Goal: Communication & Community: Answer question/provide support

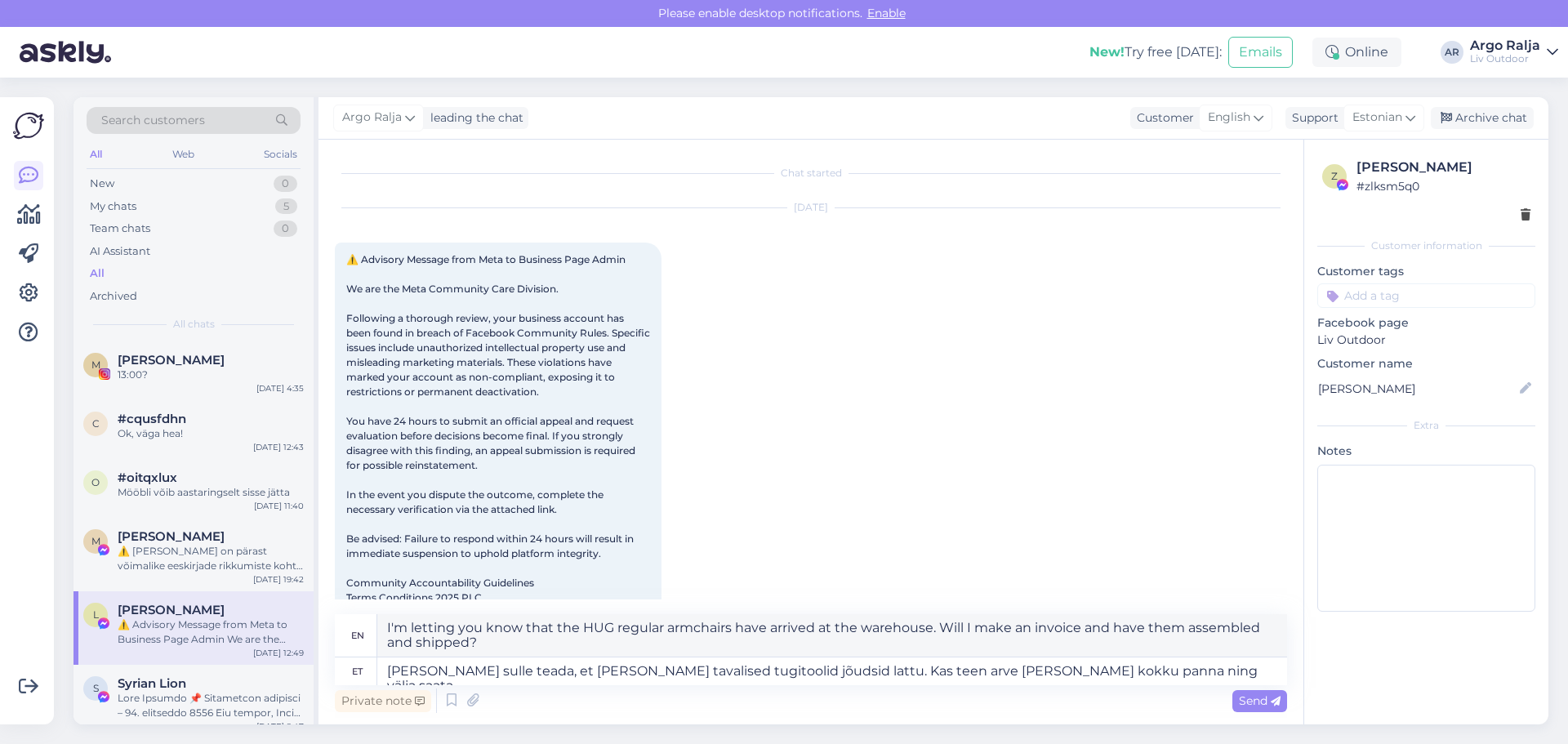
scroll to position [35, 0]
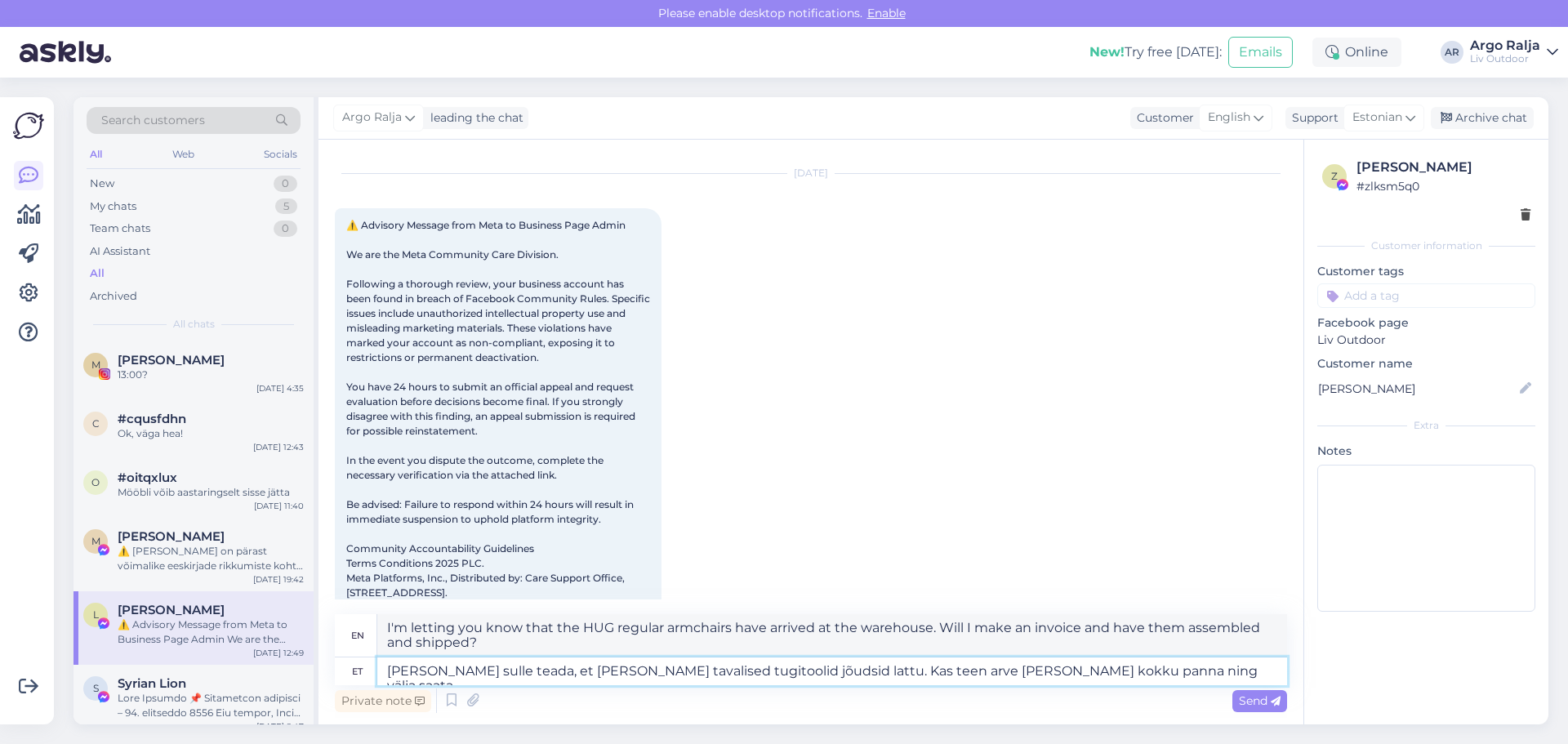
drag, startPoint x: 1150, startPoint y: 680, endPoint x: 325, endPoint y: 674, distance: 825.0
click at [325, 674] on div "Chat started [DATE] 12:49 Facebook attachment 12:49 en I'm letting you know tha…" at bounding box center [811, 432] width 985 height 585
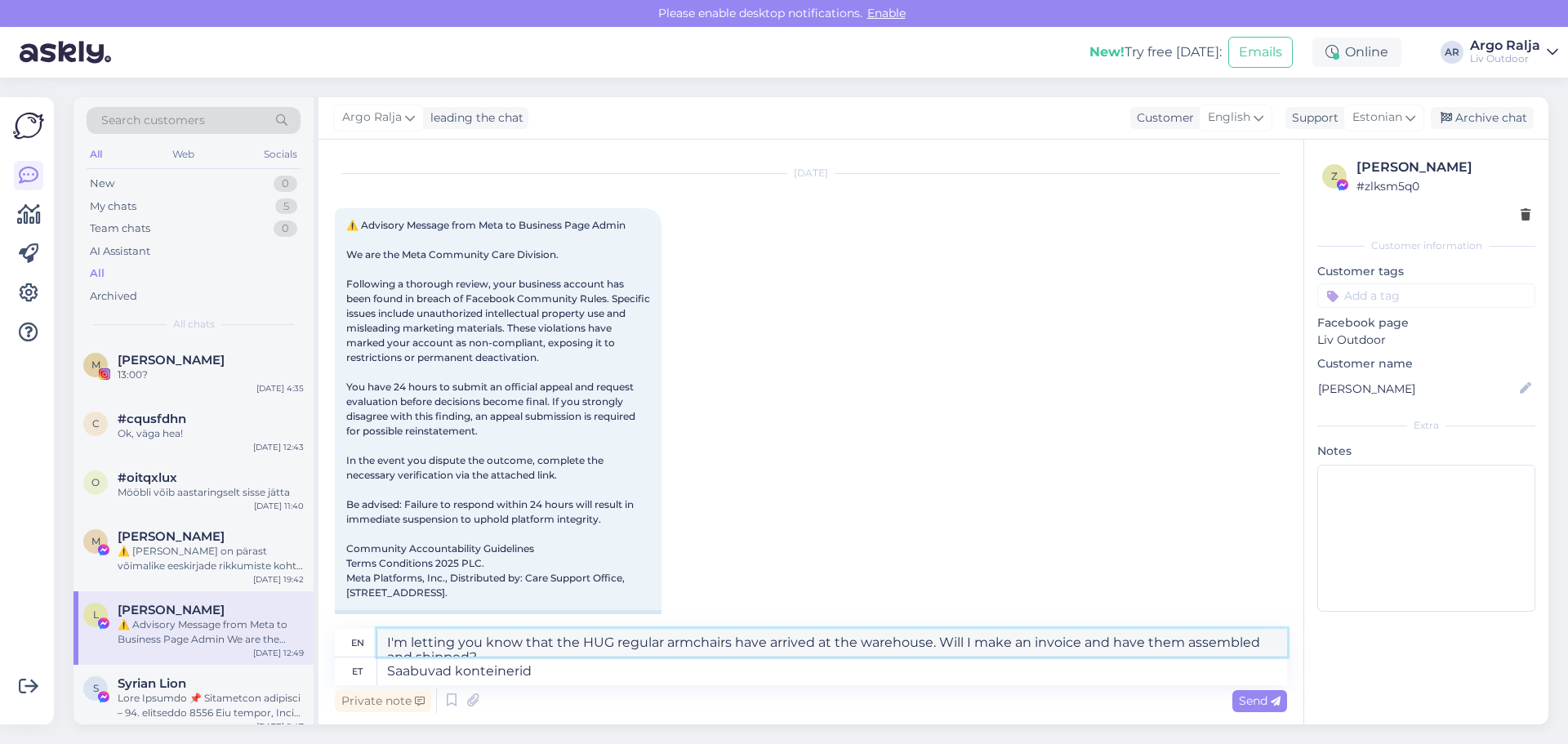
drag, startPoint x: 532, startPoint y: 641, endPoint x: 371, endPoint y: 634, distance: 161.2
click at [365, 634] on div "en Incoming containers" at bounding box center [810, 642] width 952 height 29
drag, startPoint x: 569, startPoint y: 661, endPoint x: 384, endPoint y: 682, distance: 186.2
click at [384, 682] on textarea "Saabuvad konteinerid" at bounding box center [832, 671] width 910 height 28
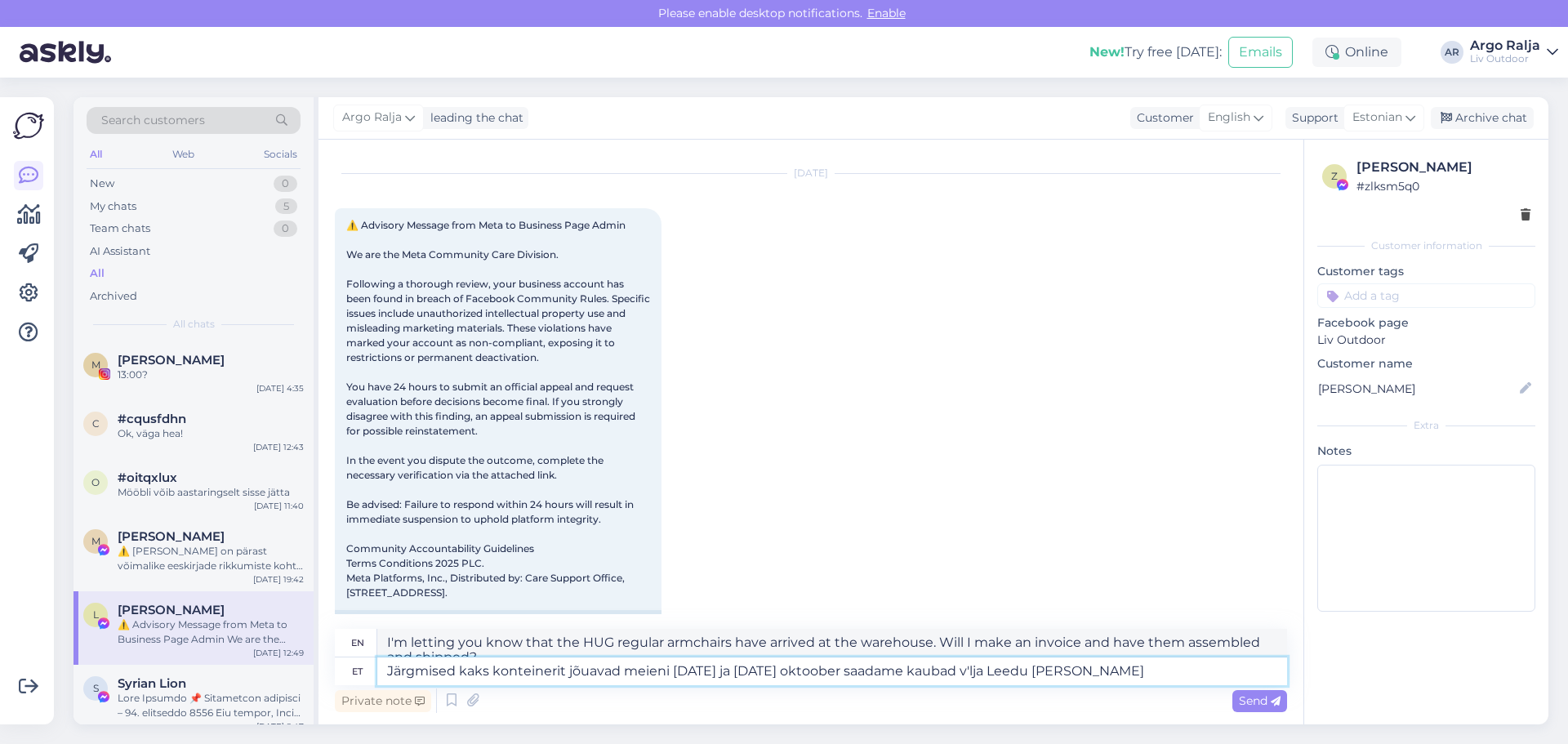
click at [989, 666] on textarea "Järgmised kaks konteinerit jõuavad meieni [DATE] ja [DATE] oktoober saadame kau…" at bounding box center [832, 671] width 910 height 28
click at [860, 661] on textarea "Järgmised kaks konteinerit jõuavad meieni [DATE] ja [DATE] oktoober saadame kau…" at bounding box center [832, 671] width 910 height 28
click at [979, 666] on textarea "Järgmised kaks konteinerit jõuavad meieni [DATE] ja [DATE] oktoober püüame saad…" at bounding box center [832, 671] width 910 height 28
click at [1138, 670] on textarea "Järgmised kaks konteinerit jõuavad meieni [DATE] ja [DATE] oktoober püüame saat…" at bounding box center [832, 671] width 910 height 28
drag, startPoint x: 1139, startPoint y: 671, endPoint x: 1073, endPoint y: 666, distance: 66.2
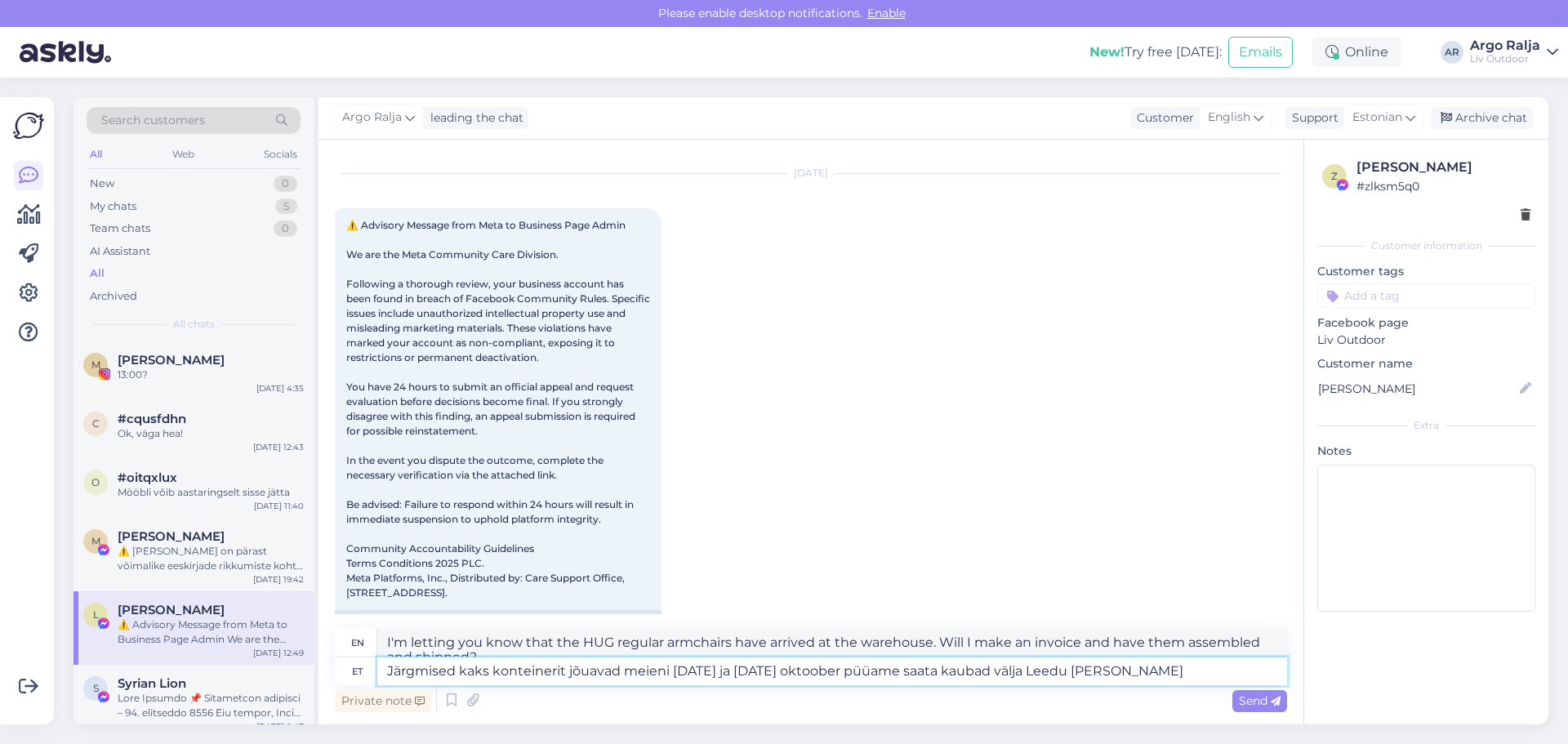
click at [1073, 666] on textarea "Järgmised kaks konteinerit jõuavad meieni [DATE] ja [DATE] oktoober püüame saat…" at bounding box center [832, 671] width 910 height 28
drag, startPoint x: 1188, startPoint y: 638, endPoint x: 367, endPoint y: 648, distance: 821.1
click at [367, 648] on div "en The next two containers will reach us on [DATE] and [DATE], and on [DATE] we…" at bounding box center [810, 642] width 952 height 29
drag, startPoint x: 1099, startPoint y: 674, endPoint x: 367, endPoint y: 679, distance: 732.0
click at [367, 679] on div "et Järgmised kaks konteinerit jõuavad meieni [DATE] ja [DATE] oktoober püüame s…" at bounding box center [810, 671] width 952 height 28
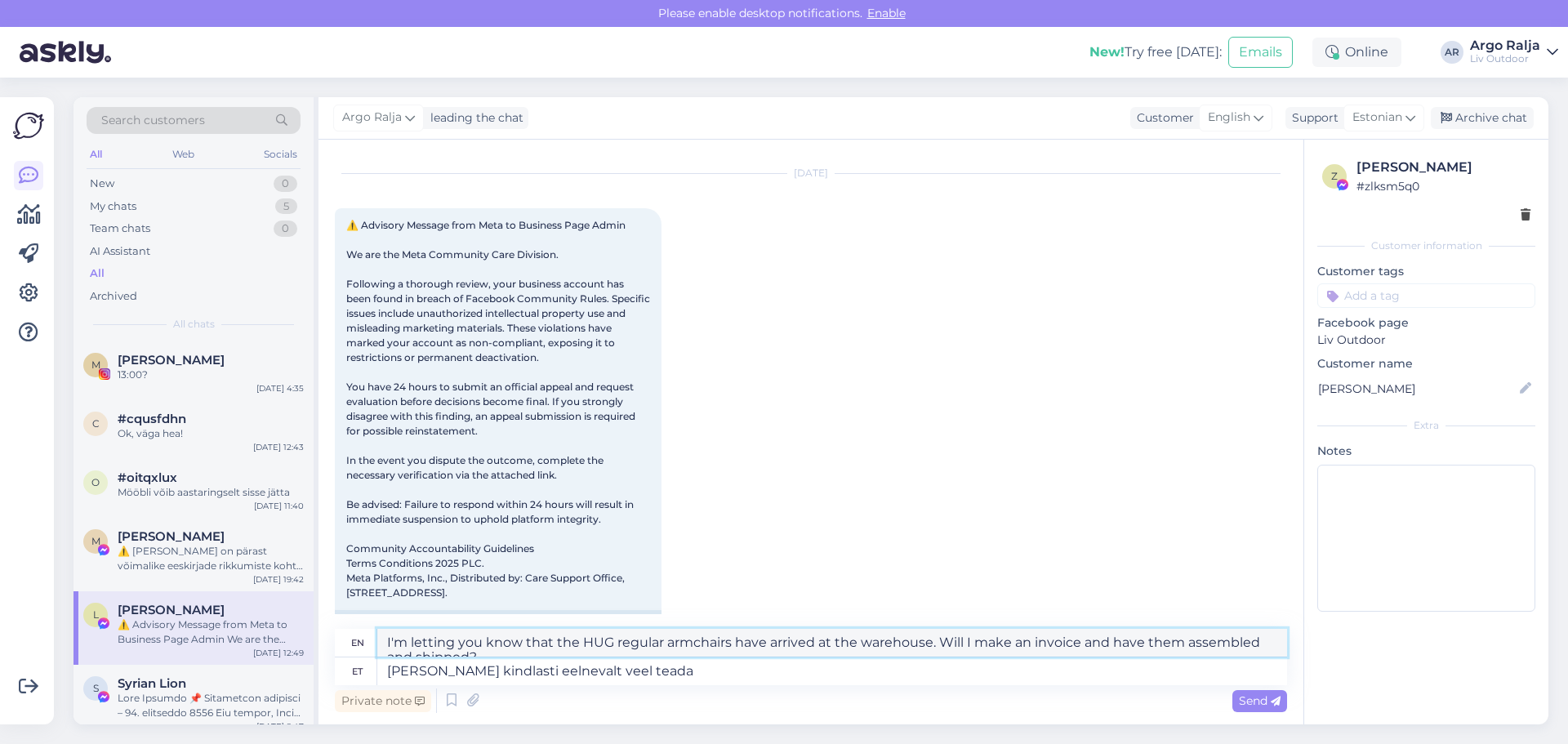
drag, startPoint x: 653, startPoint y: 637, endPoint x: 359, endPoint y: 671, distance: 296.0
click at [359, 671] on div "en I'll definitely let you know in advance. et [PERSON_NAME] kindlasti eelneval…" at bounding box center [810, 656] width 952 height 56
drag, startPoint x: 470, startPoint y: 644, endPoint x: 647, endPoint y: 668, distance: 178.6
click at [647, 667] on textarea "[PERSON_NAME] kindlasti eelnevalt veel teada" at bounding box center [832, 671] width 910 height 28
drag, startPoint x: 1218, startPoint y: 637, endPoint x: 1232, endPoint y: 620, distance: 22.0
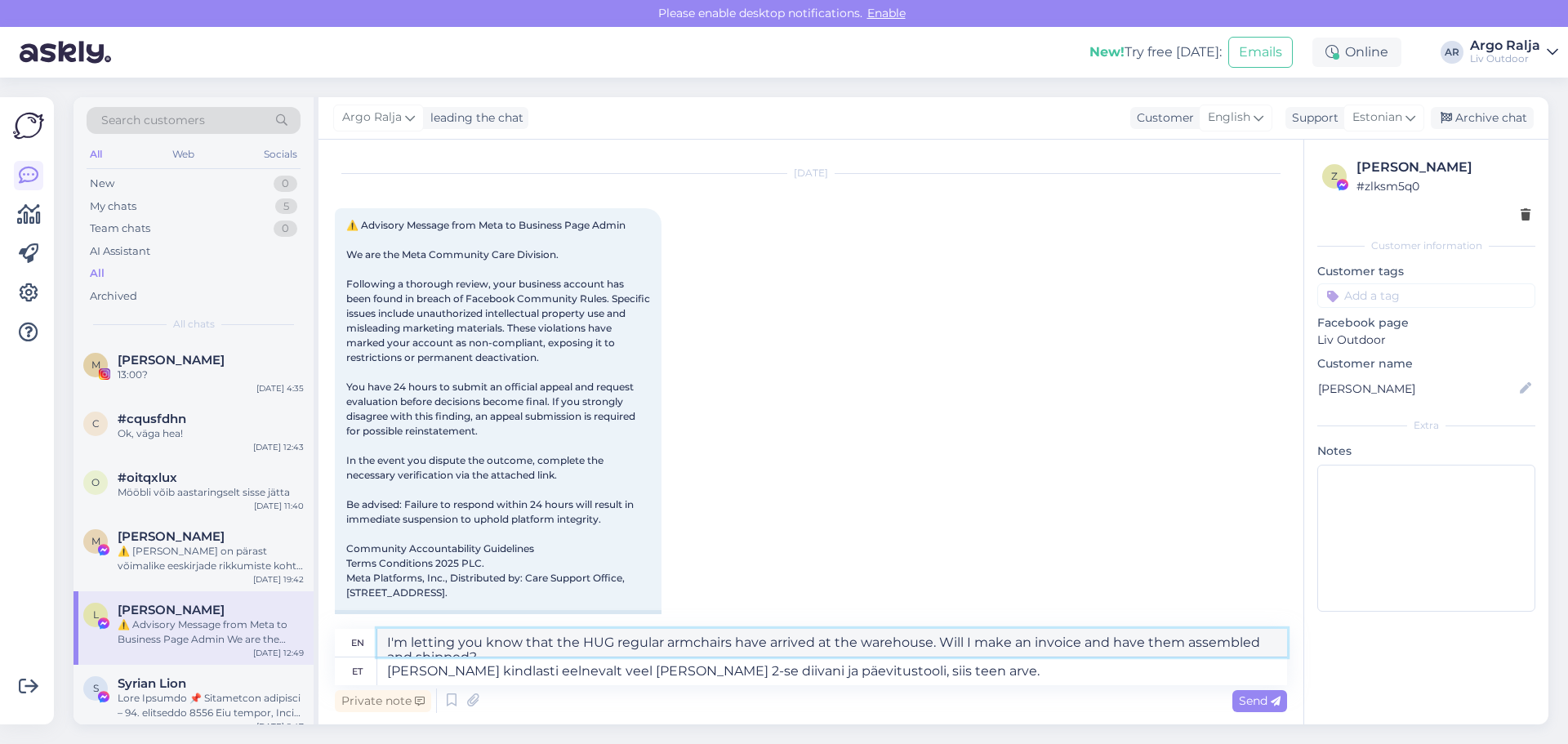
click at [1238, 620] on div "Chat started [DATE] 12:49 Facebook attachment 12:49 en I'll definitely let you …" at bounding box center [811, 432] width 985 height 585
click at [950, 668] on textarea "[PERSON_NAME] kindlasti eelnevalt veel [PERSON_NAME] 2-se diivani ja päevitusto…" at bounding box center [832, 671] width 910 height 28
type textarea "[PERSON_NAME] kindlasti eelnevalt veel [PERSON_NAME] 2-se diivani ja päevitusto…"
drag, startPoint x: 1236, startPoint y: 645, endPoint x: 365, endPoint y: 656, distance: 871.1
click at [365, 656] on div "en I'll definitely let you know in advance that [PERSON_NAME] booked a 2-person…" at bounding box center [810, 642] width 952 height 29
